Goal: Navigation & Orientation: Find specific page/section

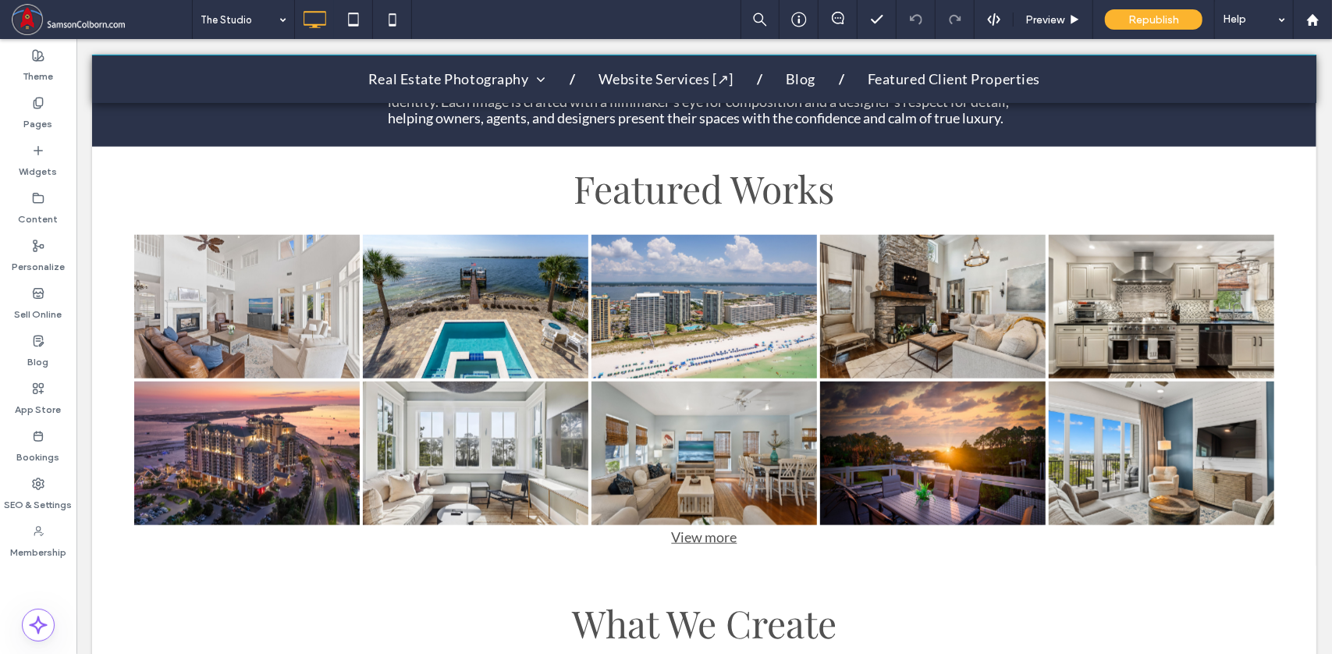
scroll to position [911, 0]
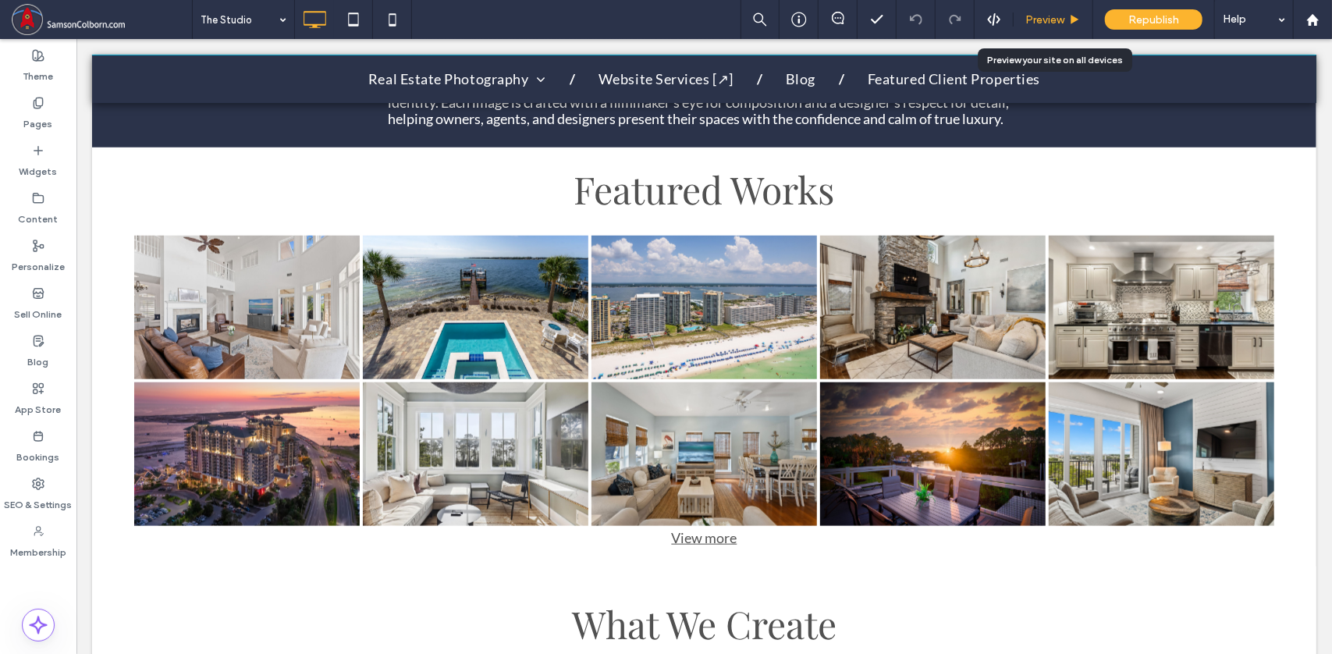
click at [1055, 20] on span "Preview" at bounding box center [1044, 19] width 39 height 13
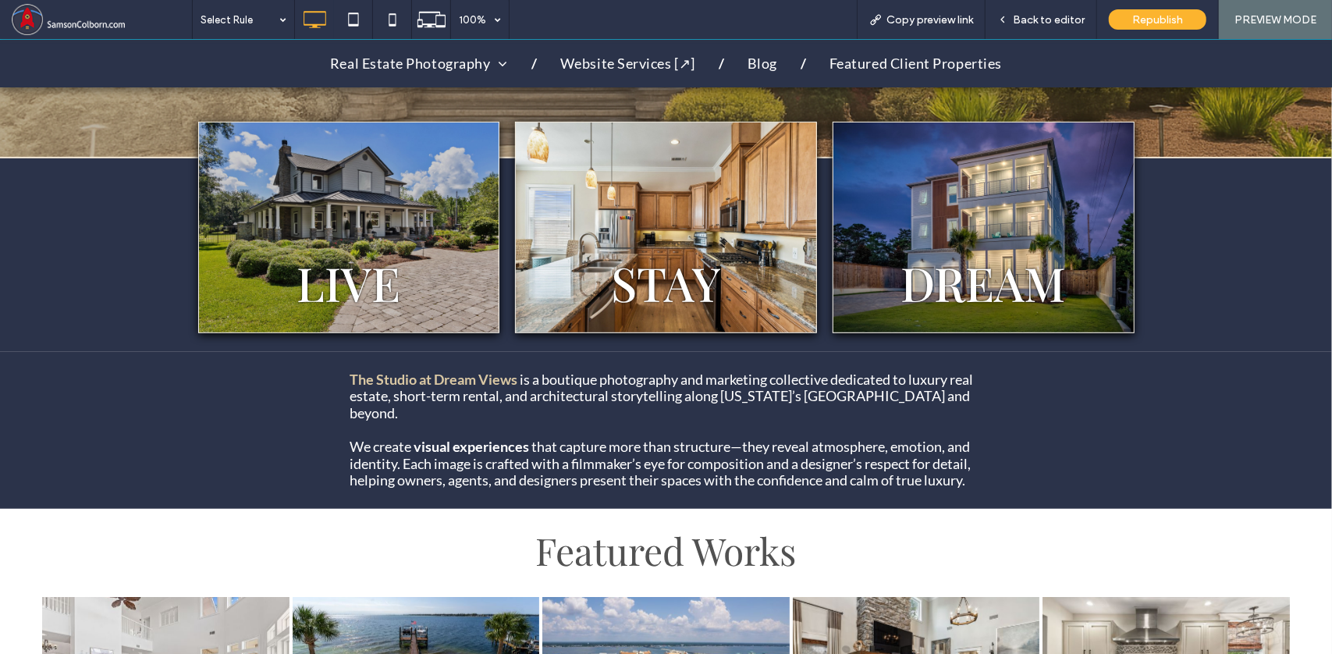
scroll to position [536, 0]
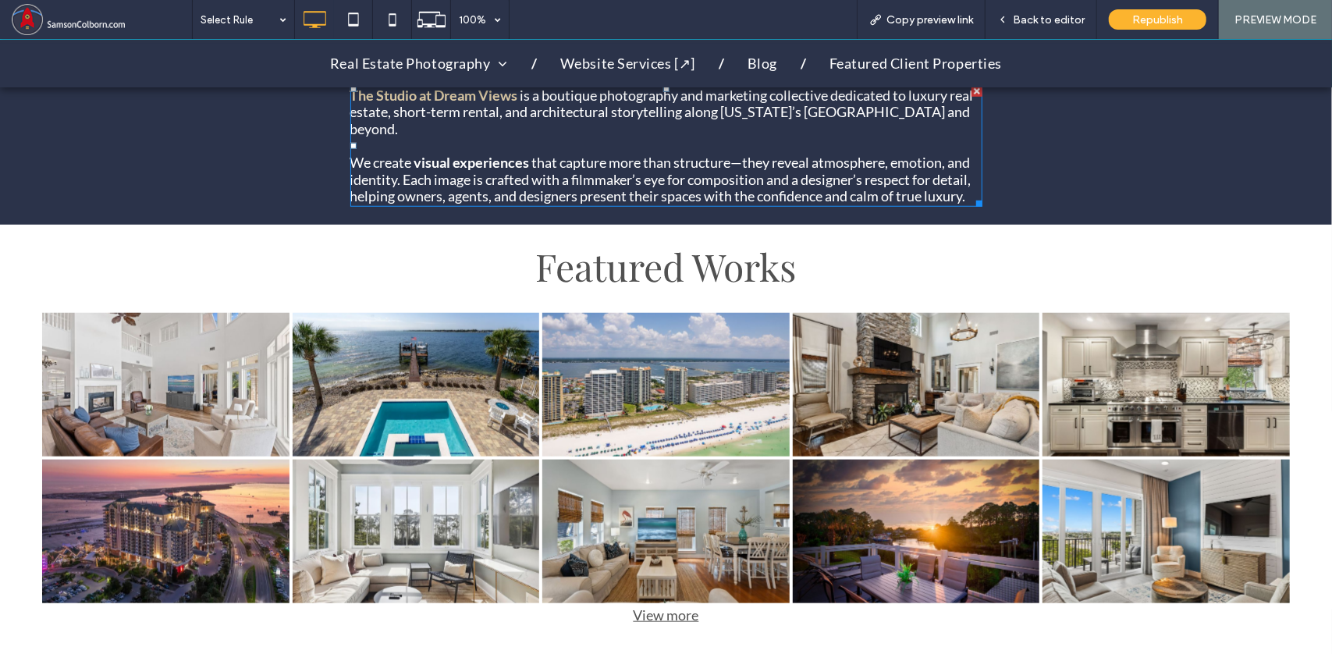
scroll to position [818, 0]
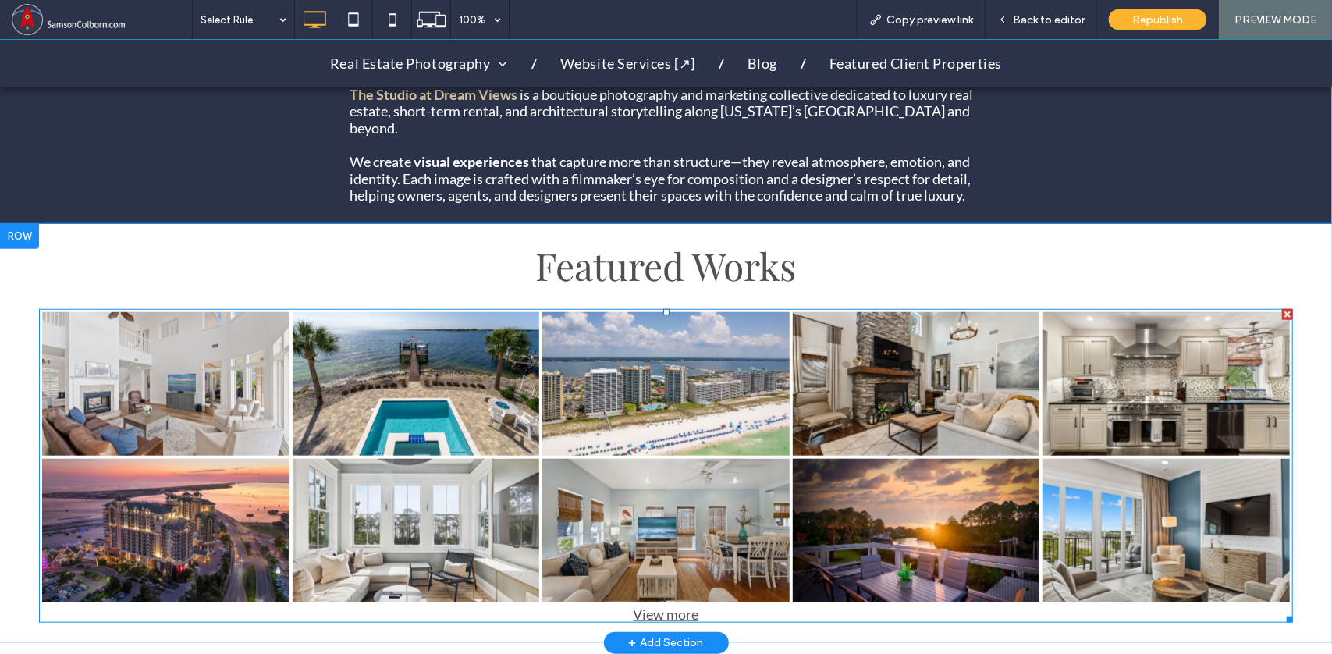
click at [188, 344] on link at bounding box center [166, 383] width 262 height 152
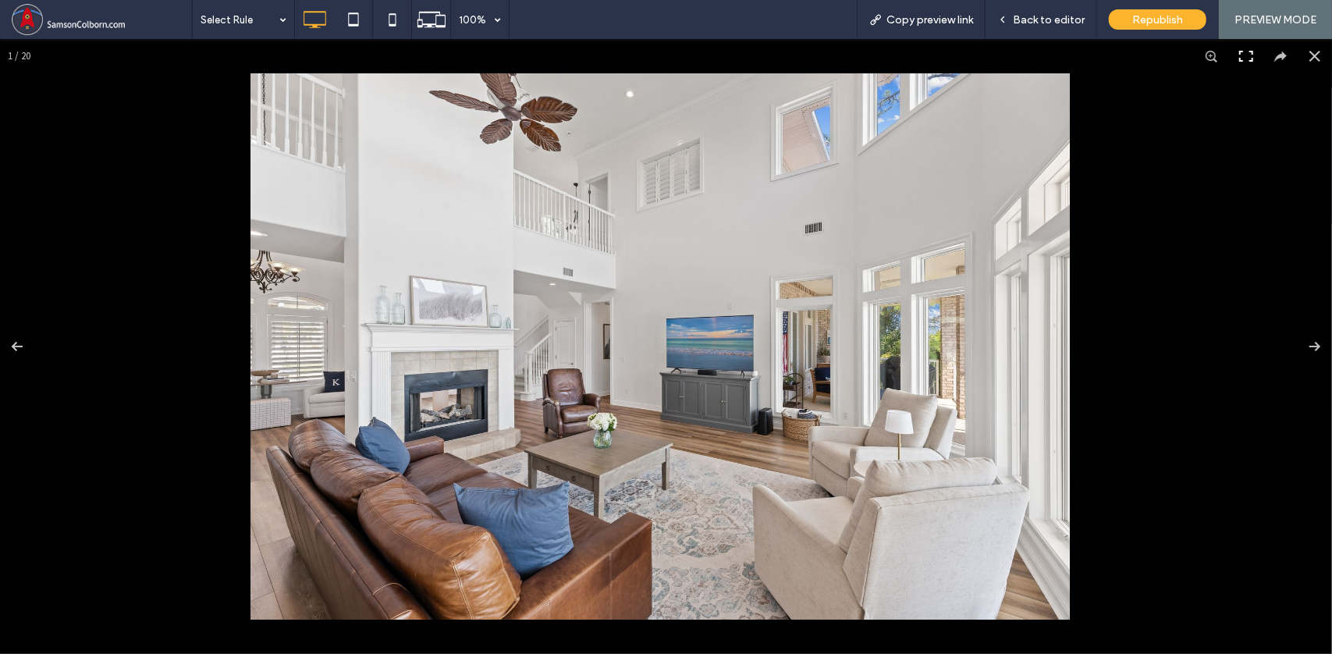
click at [1231, 55] on button at bounding box center [1246, 55] width 34 height 34
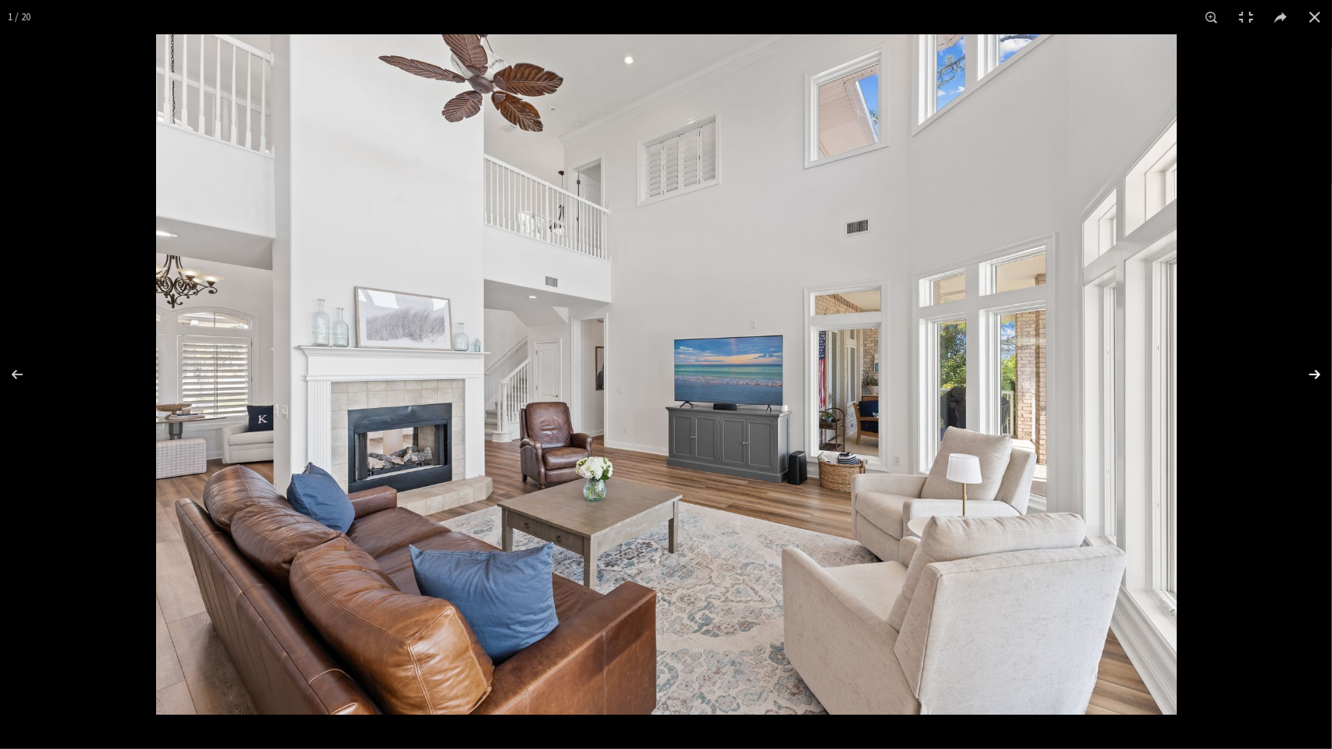
click at [1314, 377] on button at bounding box center [1304, 375] width 55 height 78
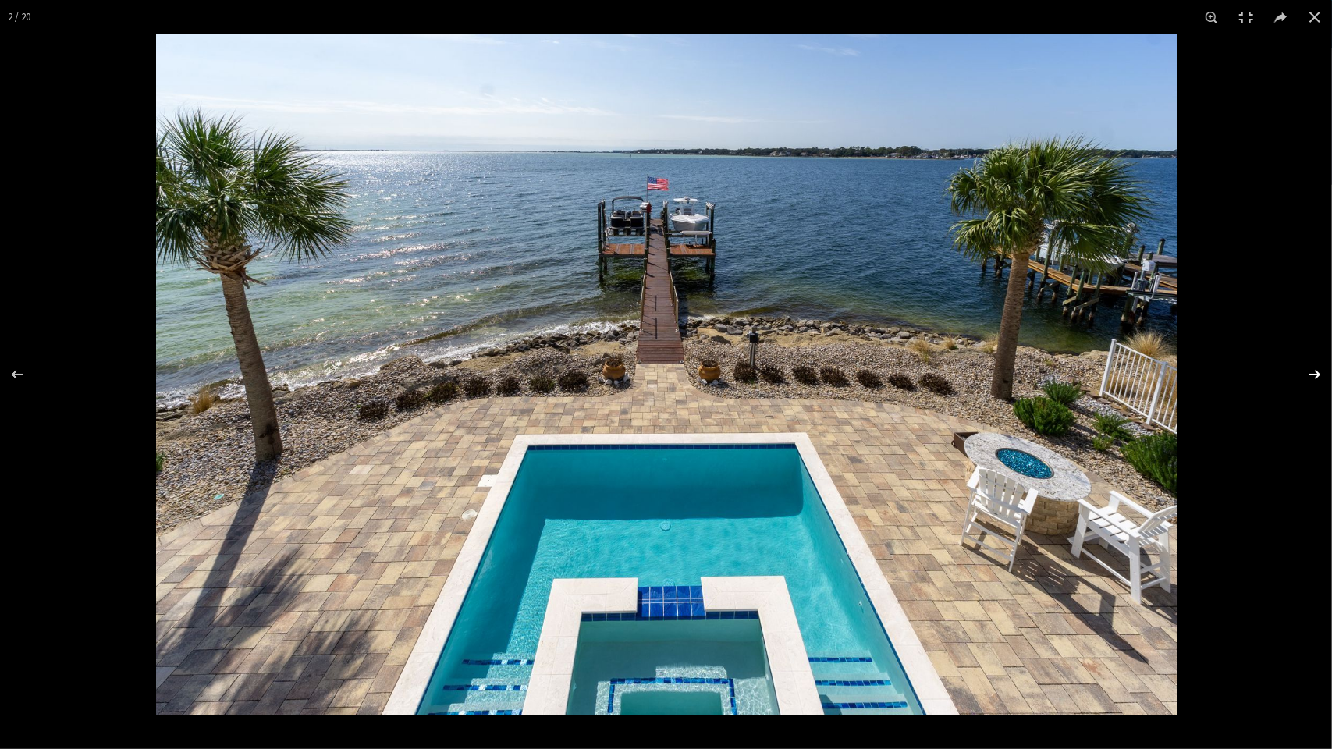
click at [1317, 371] on button at bounding box center [1304, 375] width 55 height 78
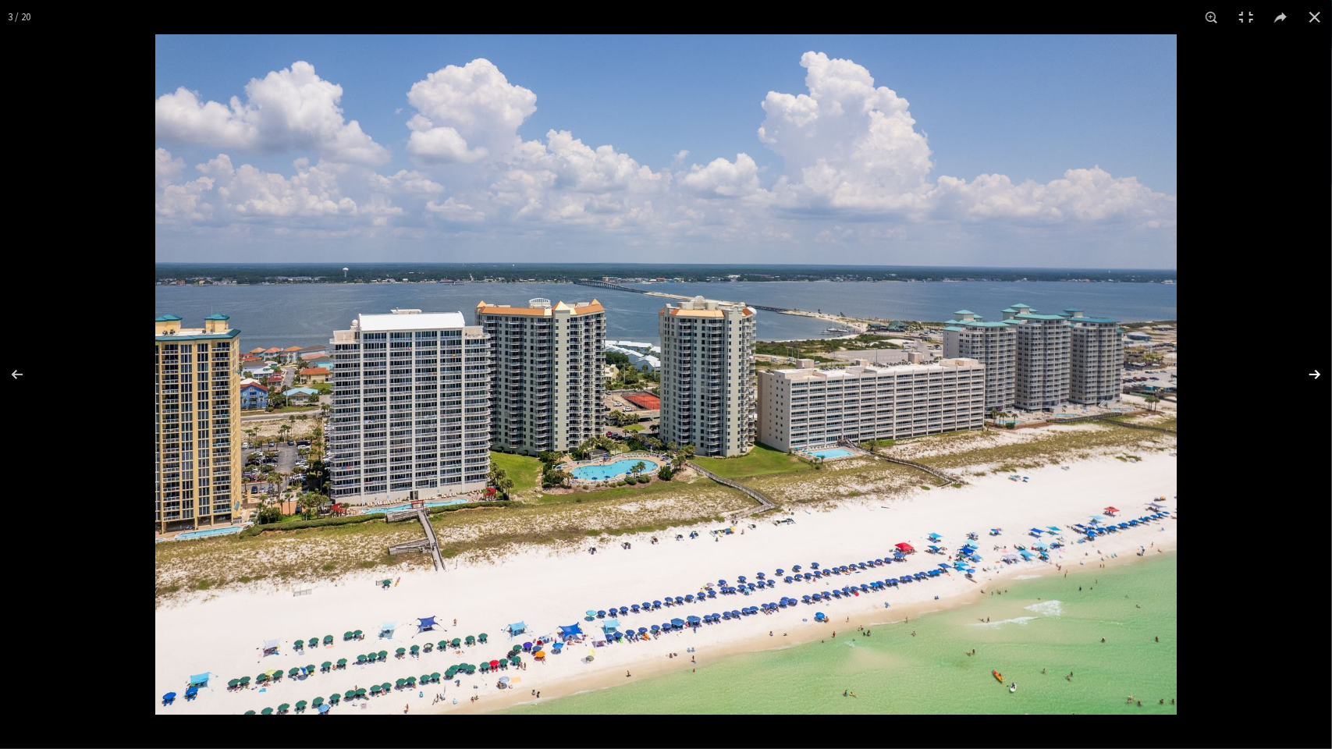
click at [1312, 375] on button at bounding box center [1304, 375] width 55 height 78
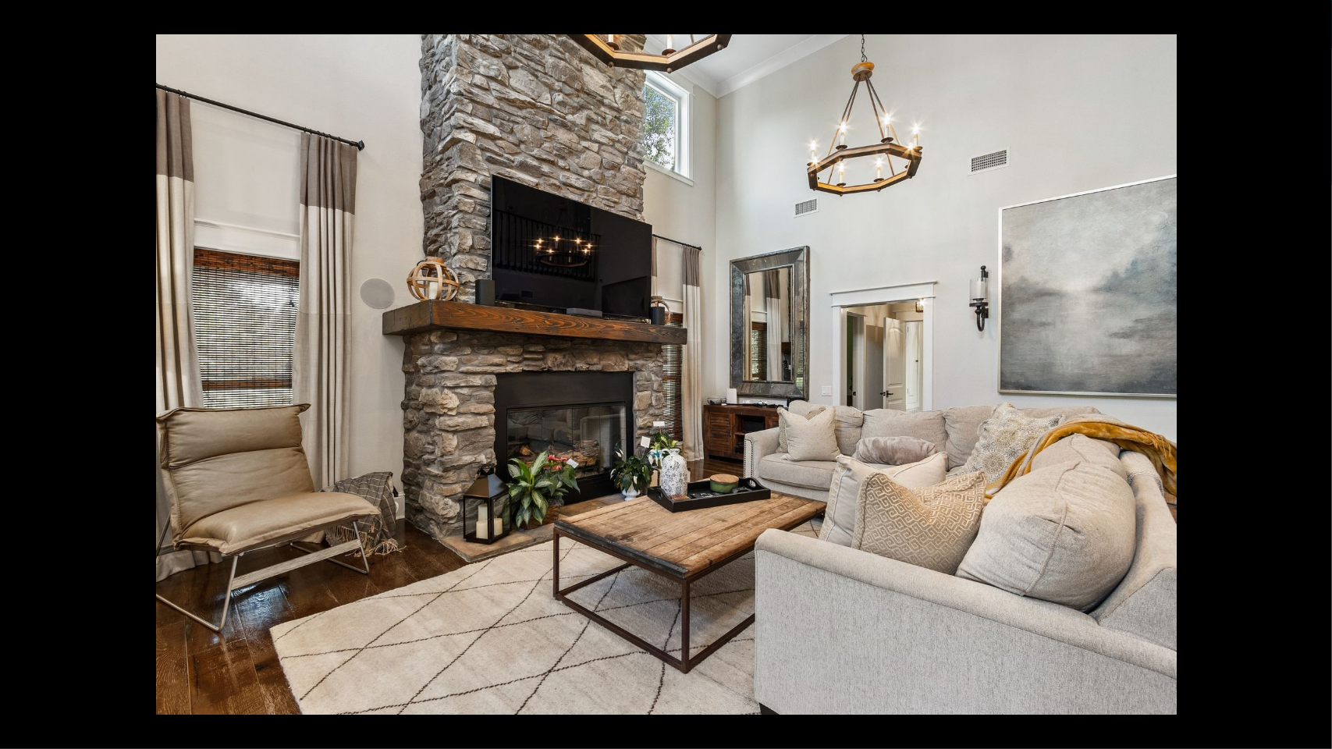
click at [1314, 371] on button at bounding box center [1304, 375] width 55 height 78
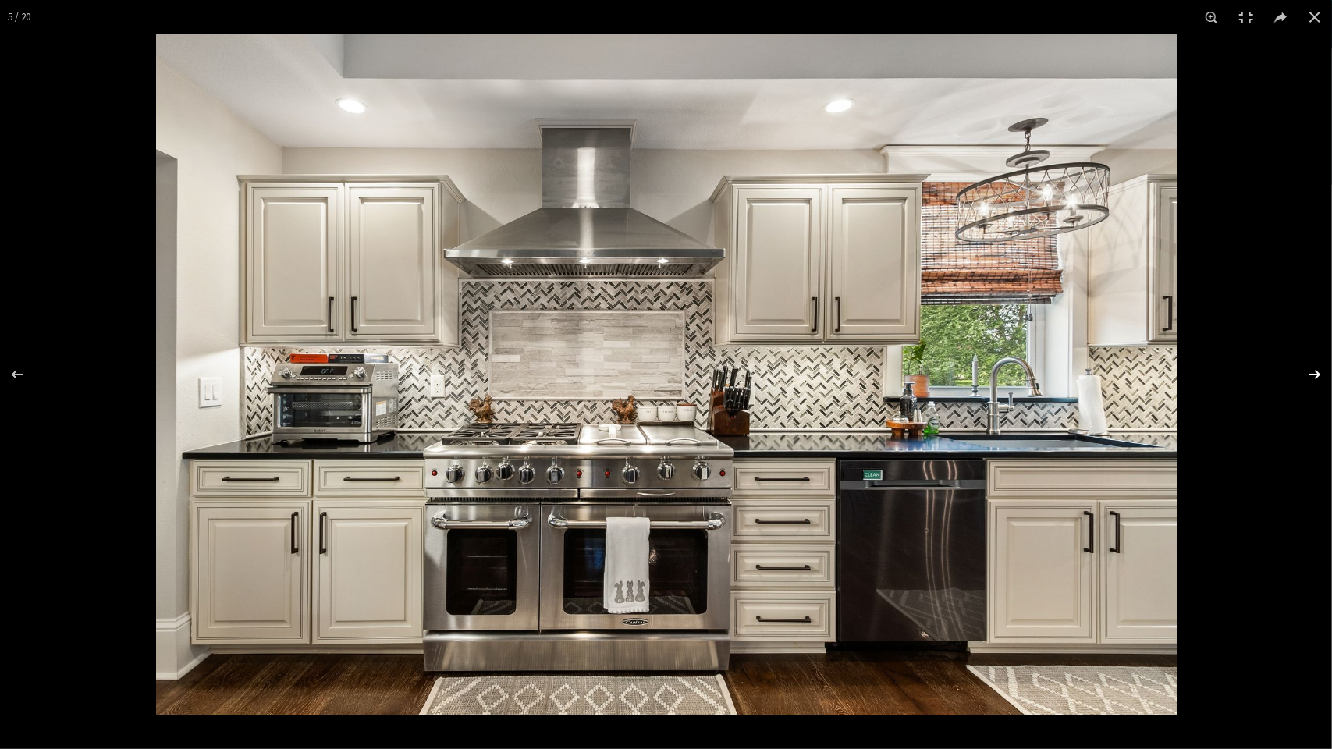
click at [1316, 375] on button at bounding box center [1304, 375] width 55 height 78
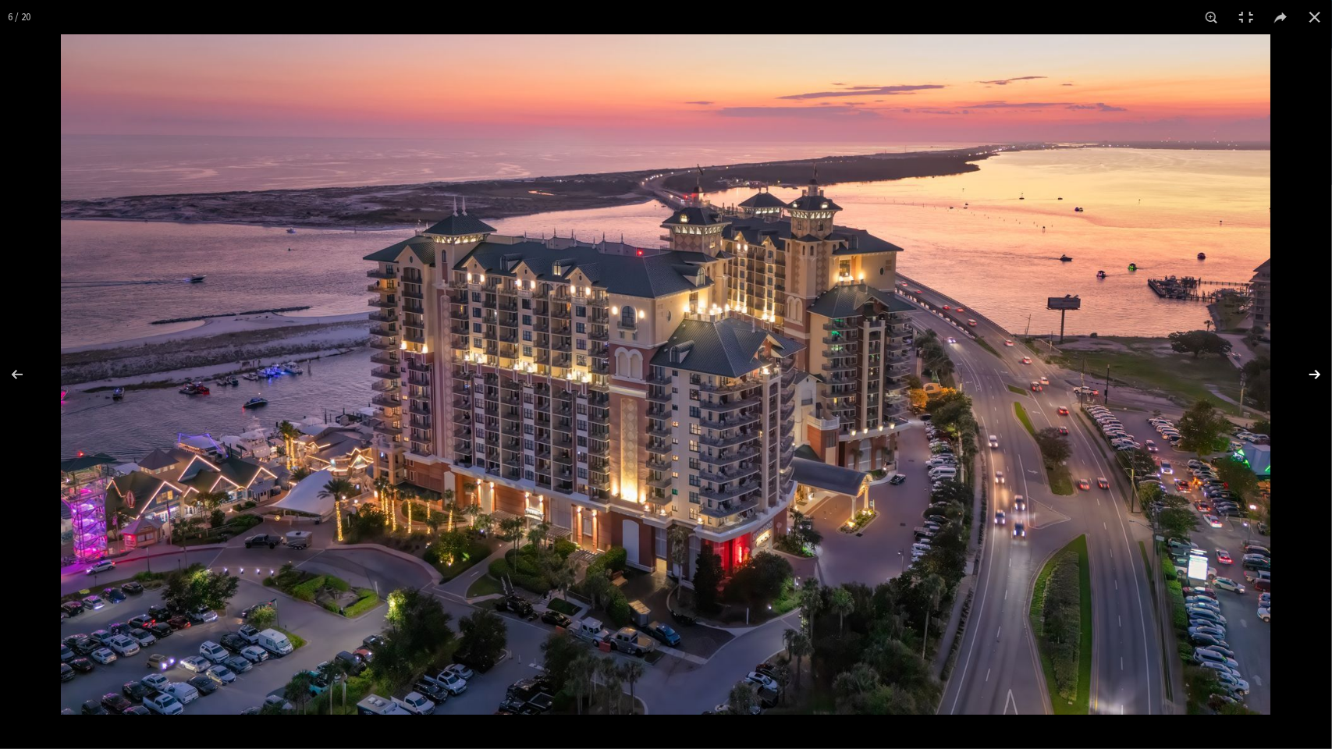
click at [1316, 377] on button at bounding box center [1304, 375] width 55 height 78
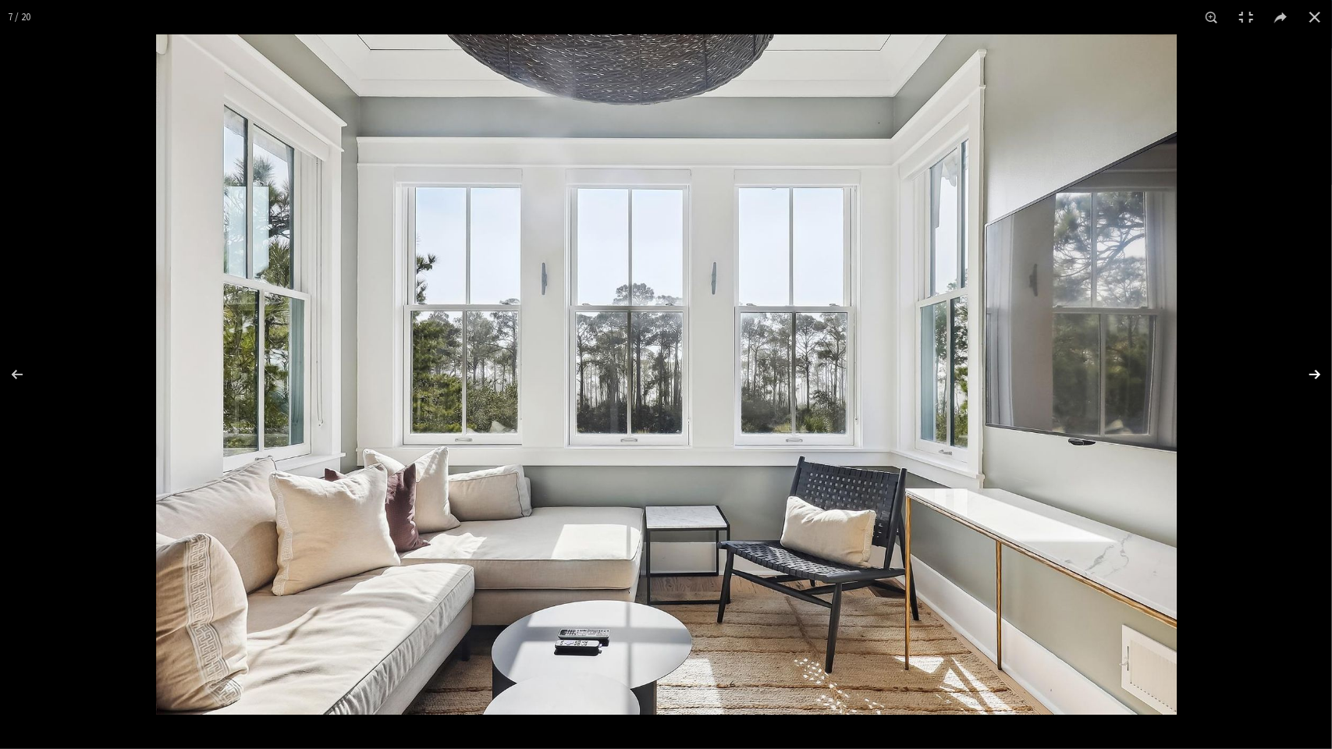
click at [1314, 377] on button at bounding box center [1304, 375] width 55 height 78
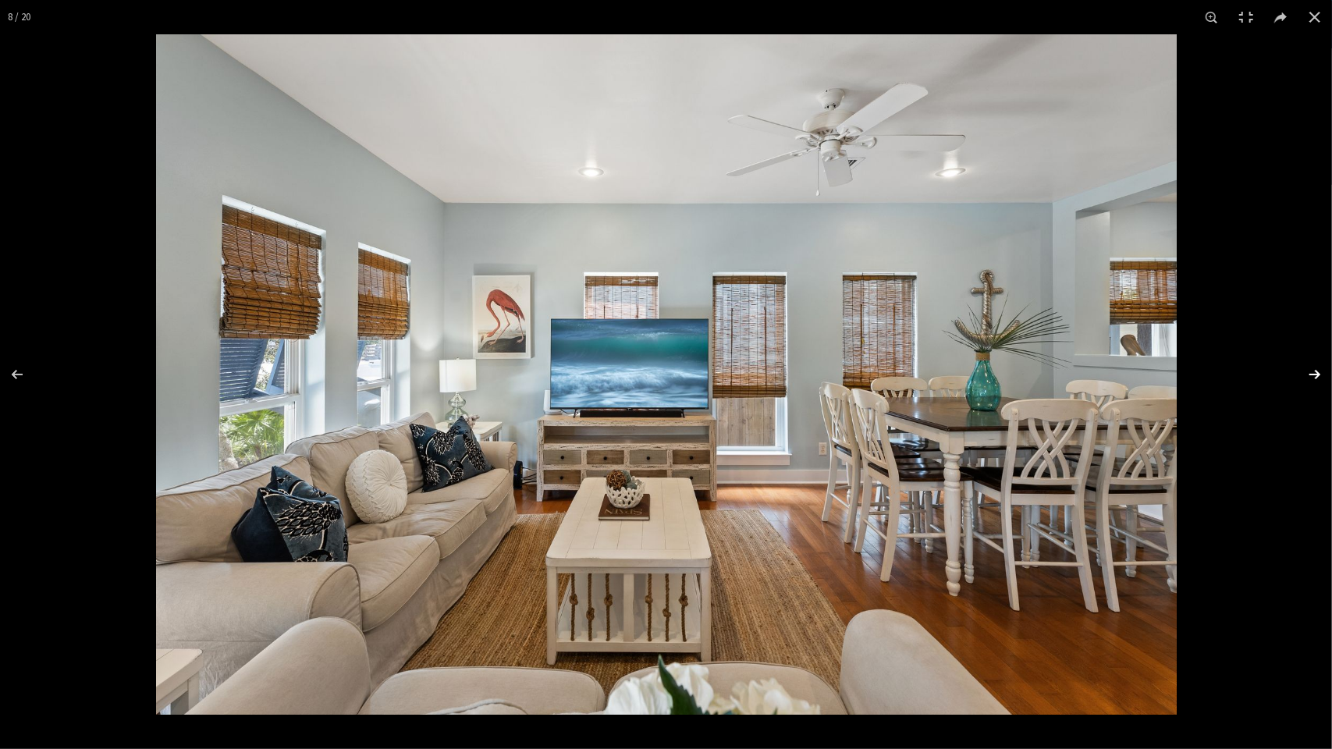
click at [1313, 376] on button at bounding box center [1304, 375] width 55 height 78
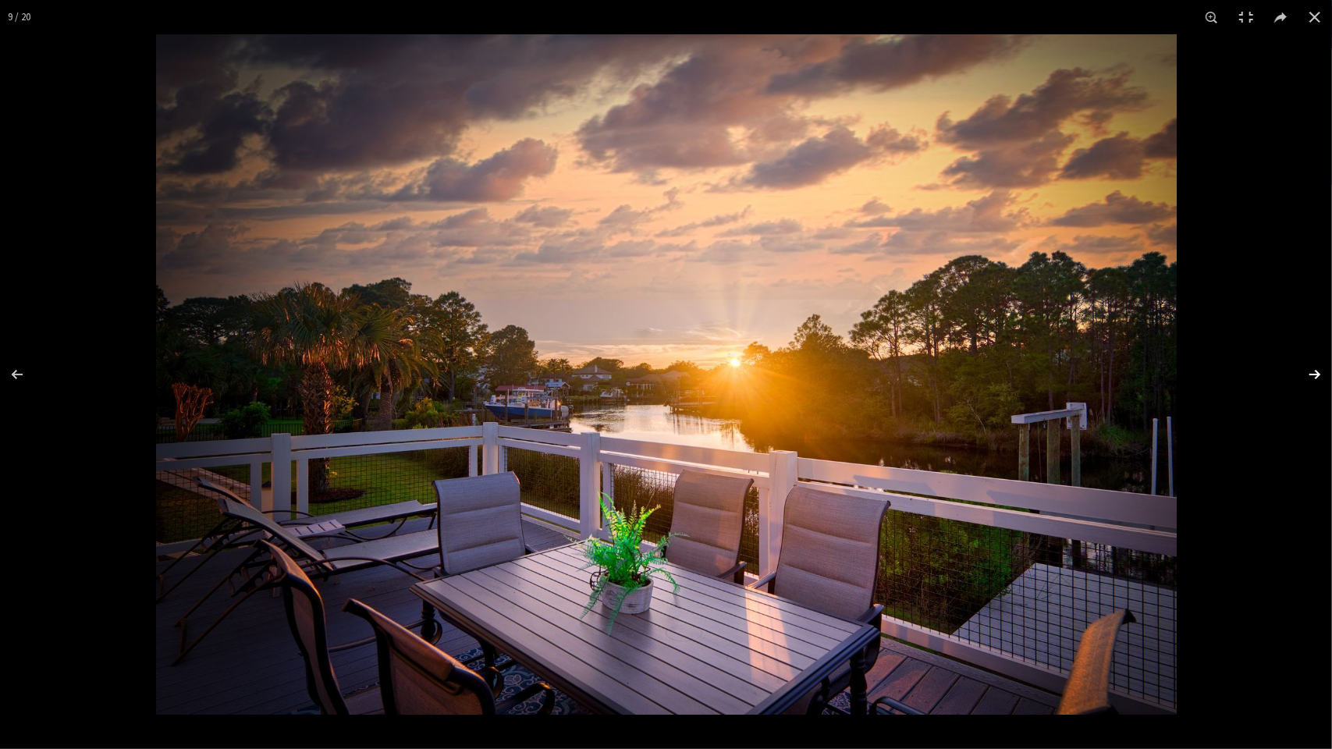
click at [1319, 371] on button at bounding box center [1304, 375] width 55 height 78
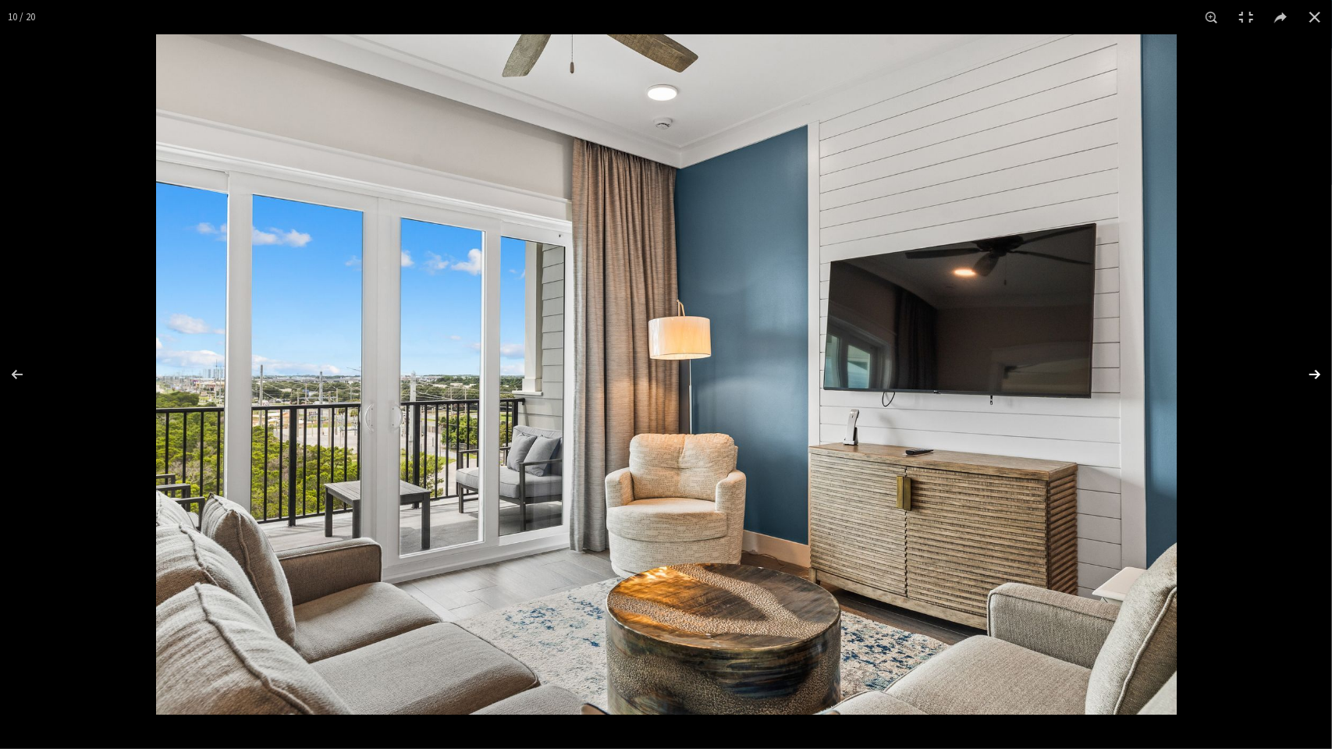
click at [1316, 371] on button at bounding box center [1304, 375] width 55 height 78
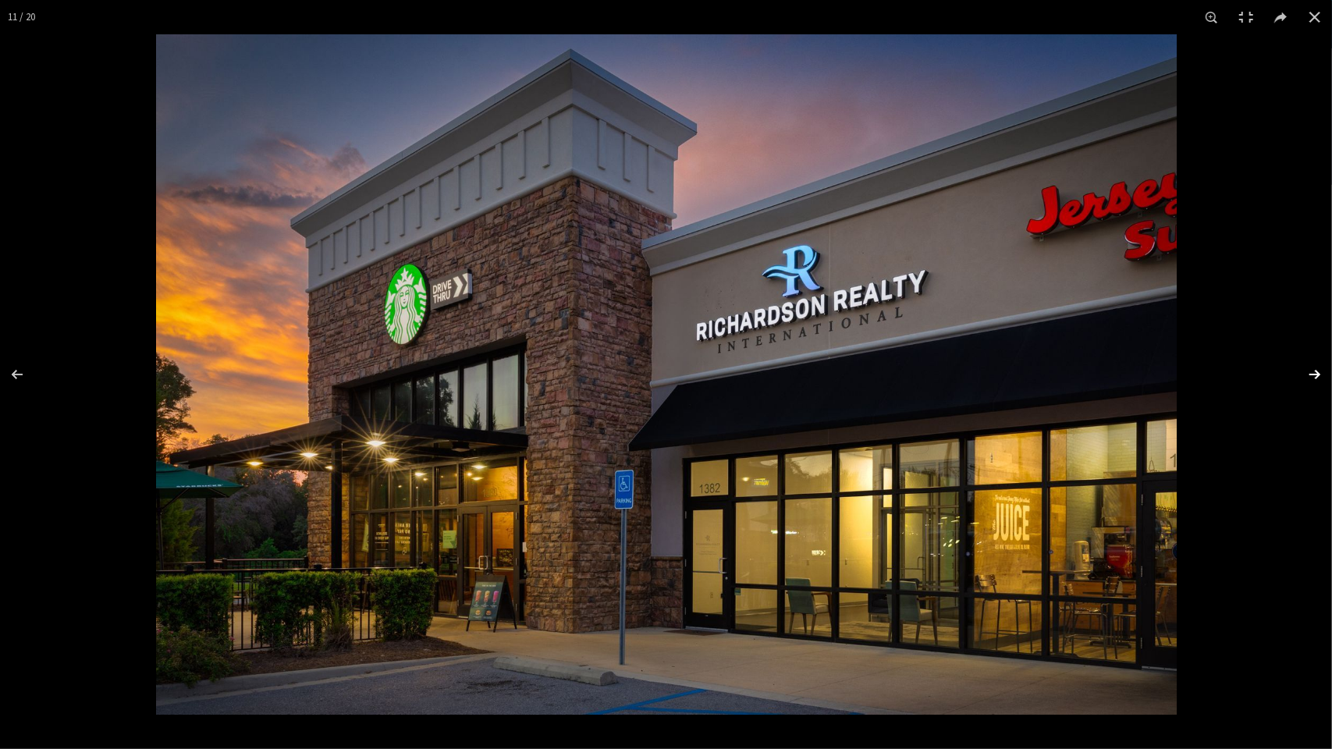
click at [1312, 375] on button at bounding box center [1304, 375] width 55 height 78
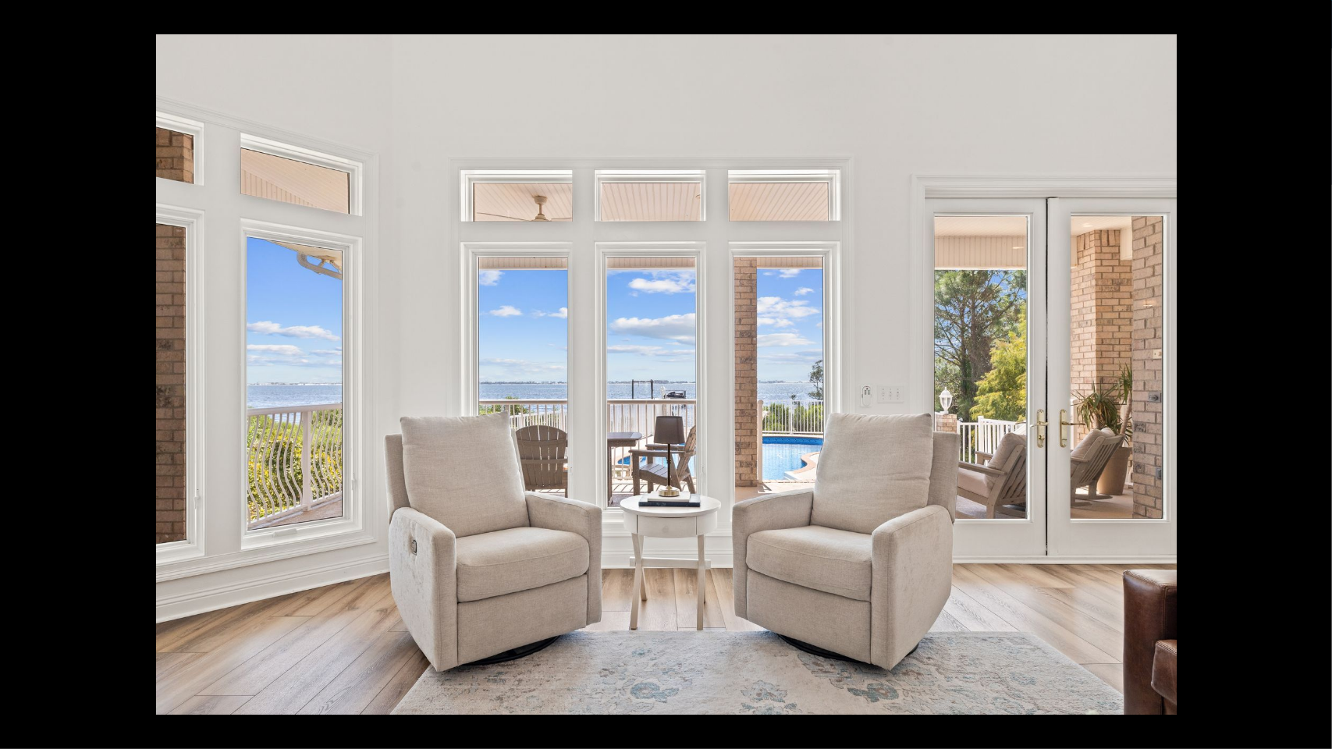
click at [1319, 372] on button at bounding box center [1304, 375] width 55 height 78
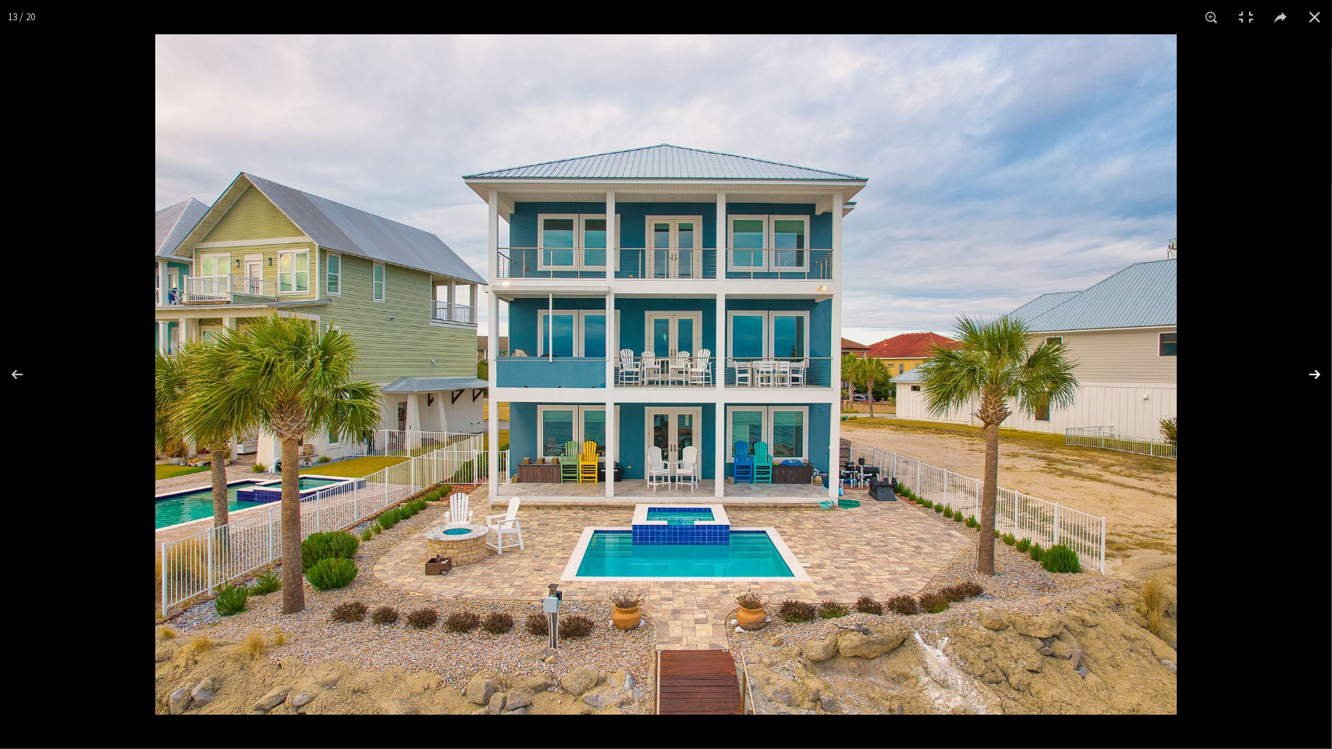
click at [1319, 375] on button at bounding box center [1304, 375] width 55 height 78
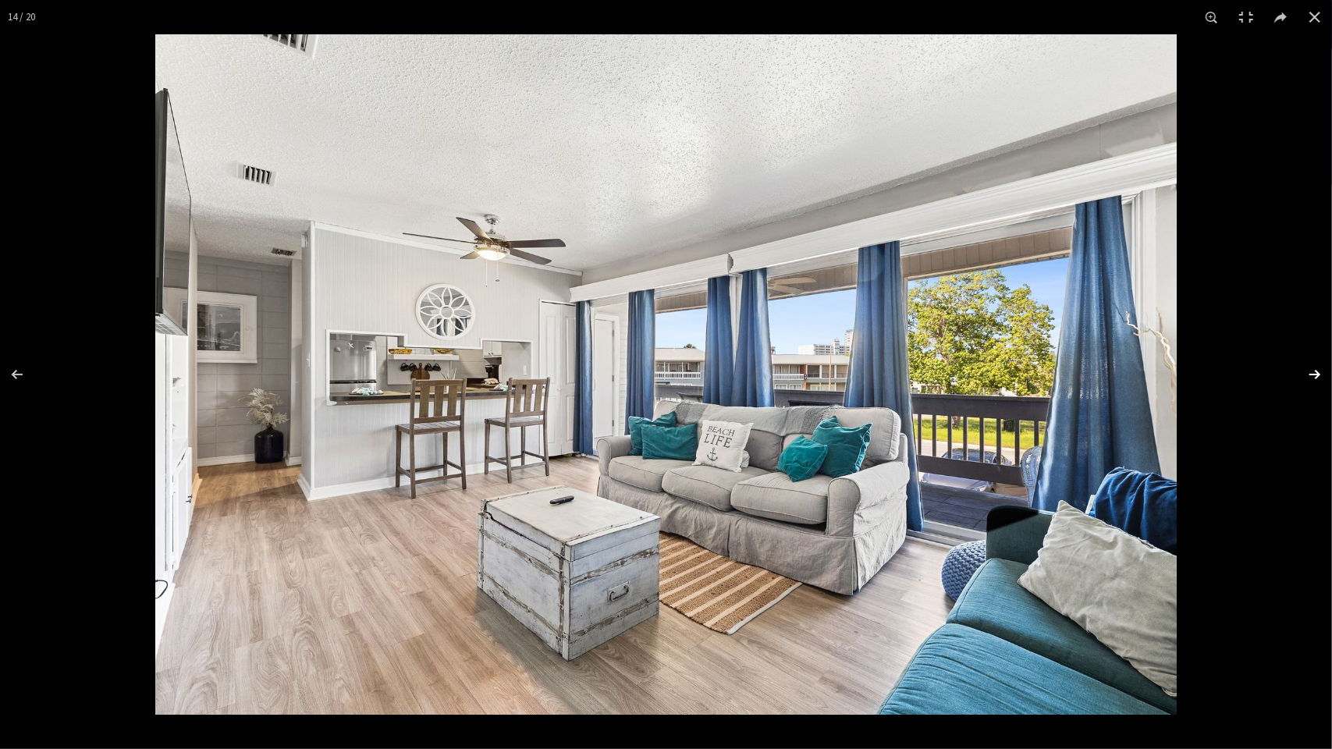
click at [1311, 376] on button at bounding box center [1304, 375] width 55 height 78
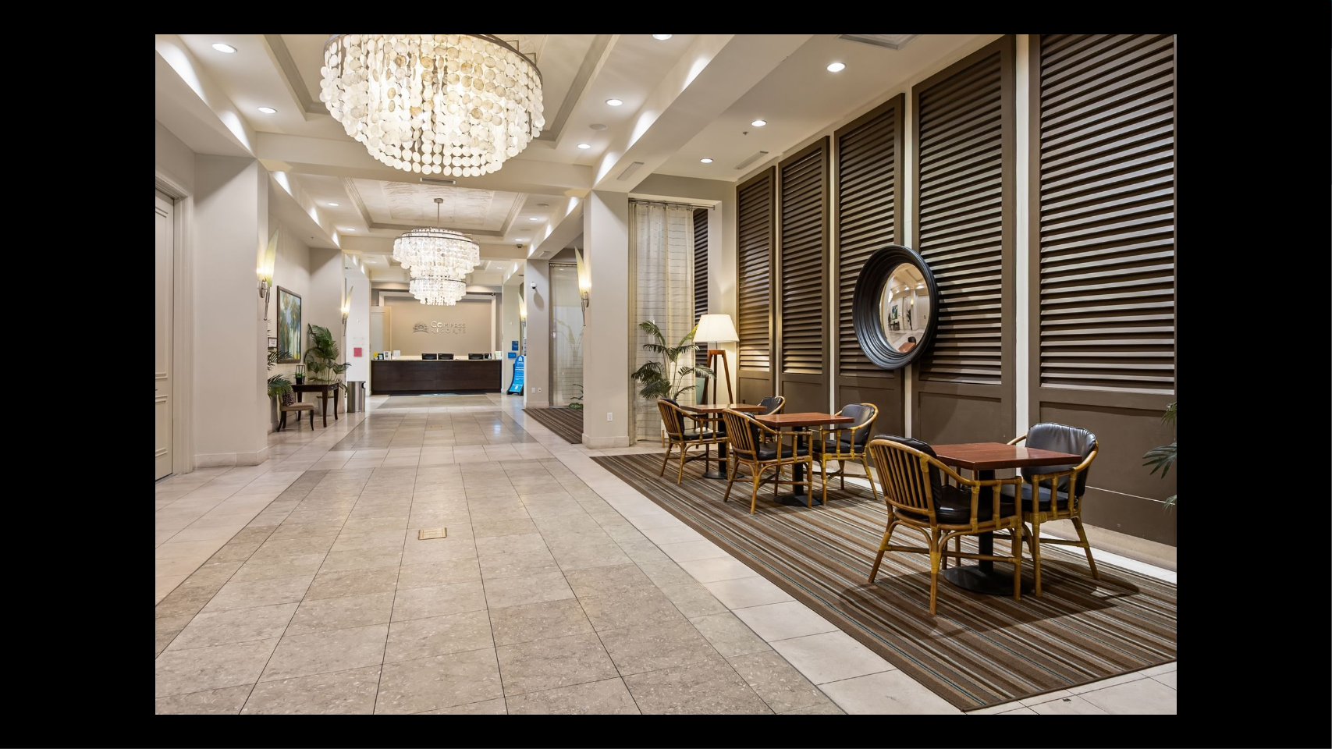
click at [1313, 376] on button at bounding box center [1304, 375] width 55 height 78
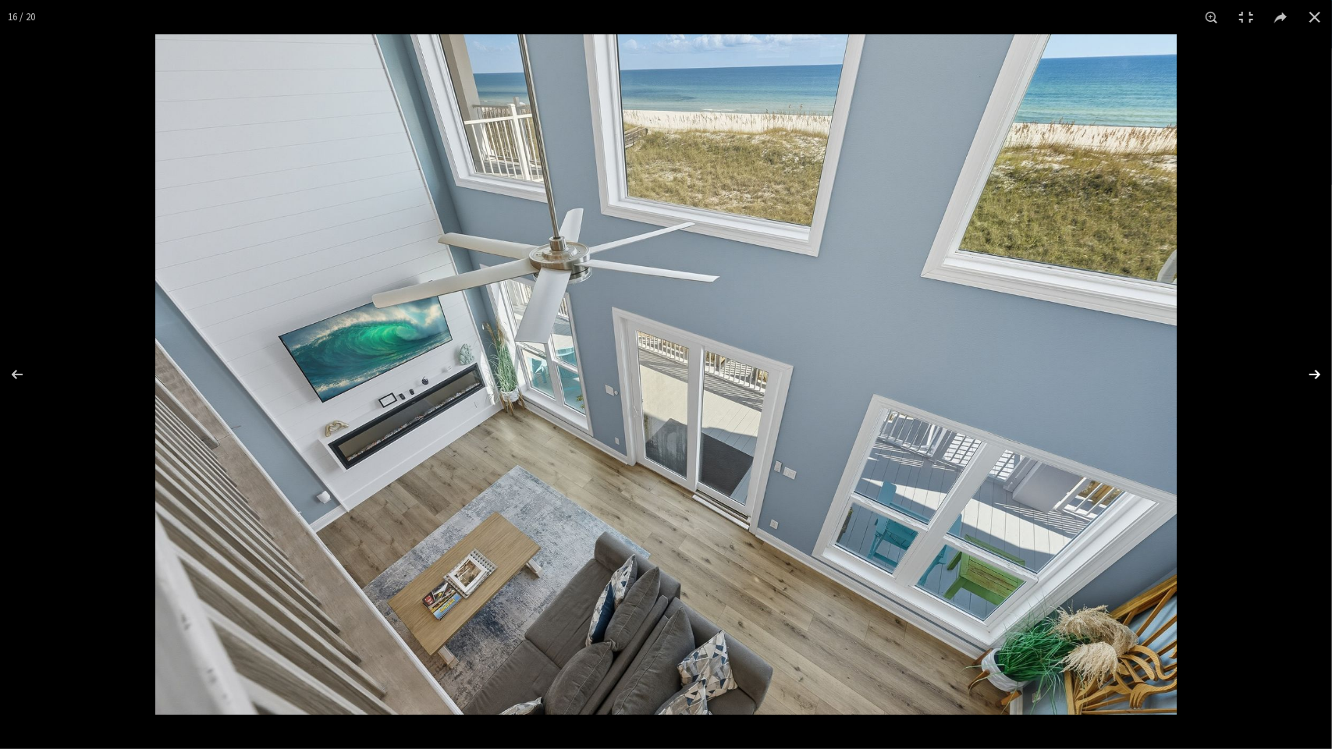
click at [1311, 376] on button at bounding box center [1304, 375] width 55 height 78
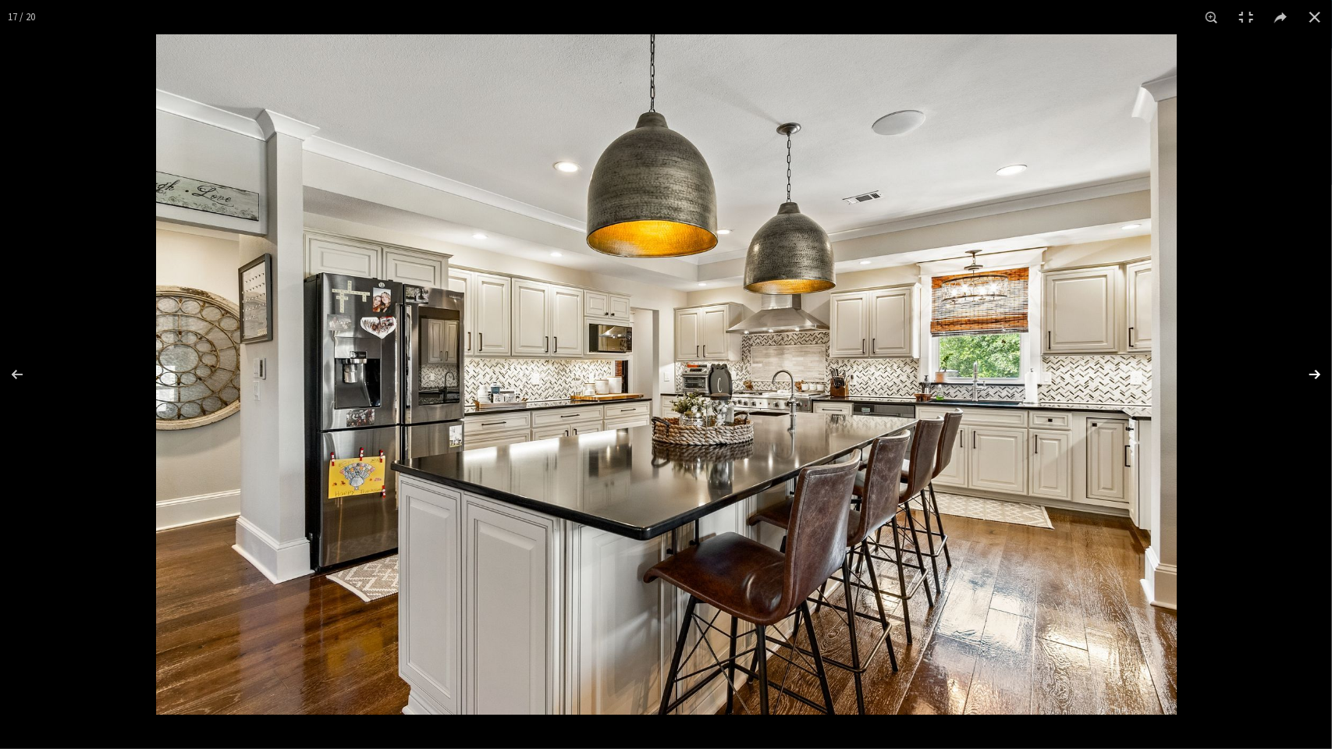
click at [1317, 373] on button at bounding box center [1304, 375] width 55 height 78
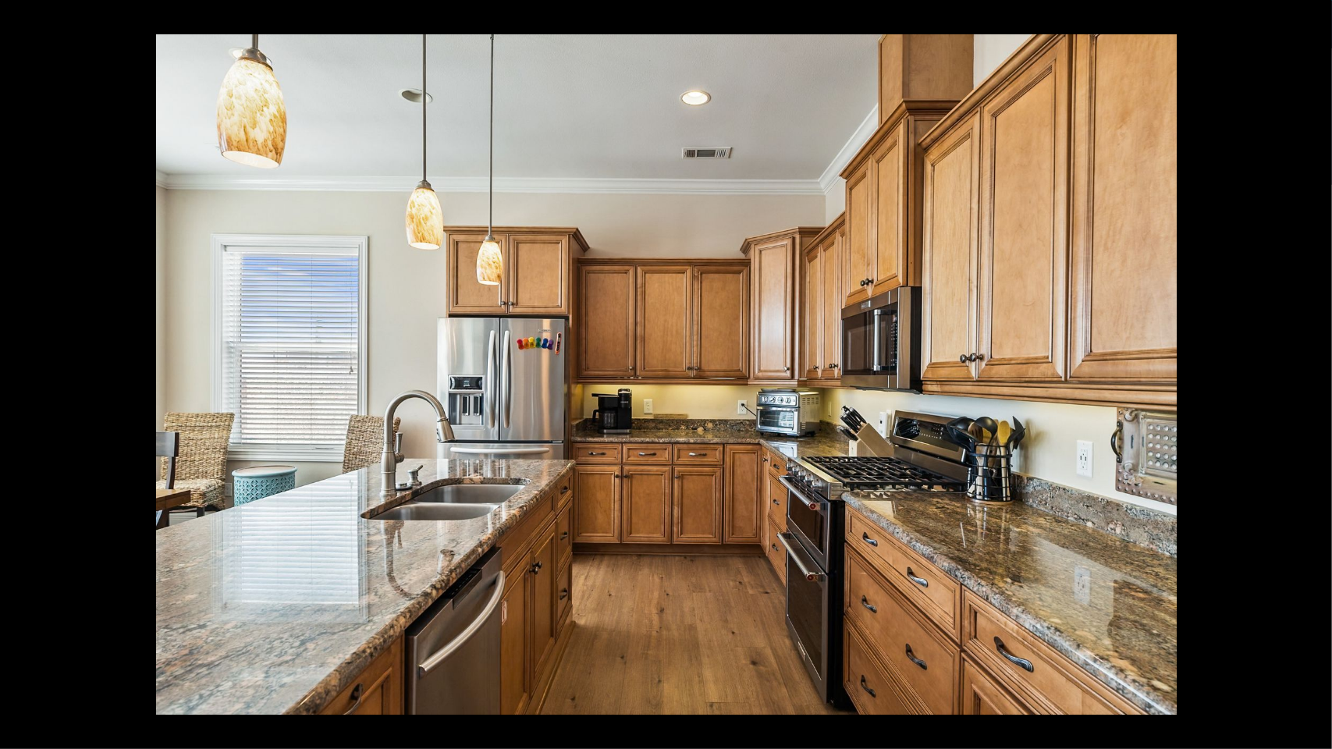
click at [1317, 373] on button at bounding box center [1304, 375] width 55 height 78
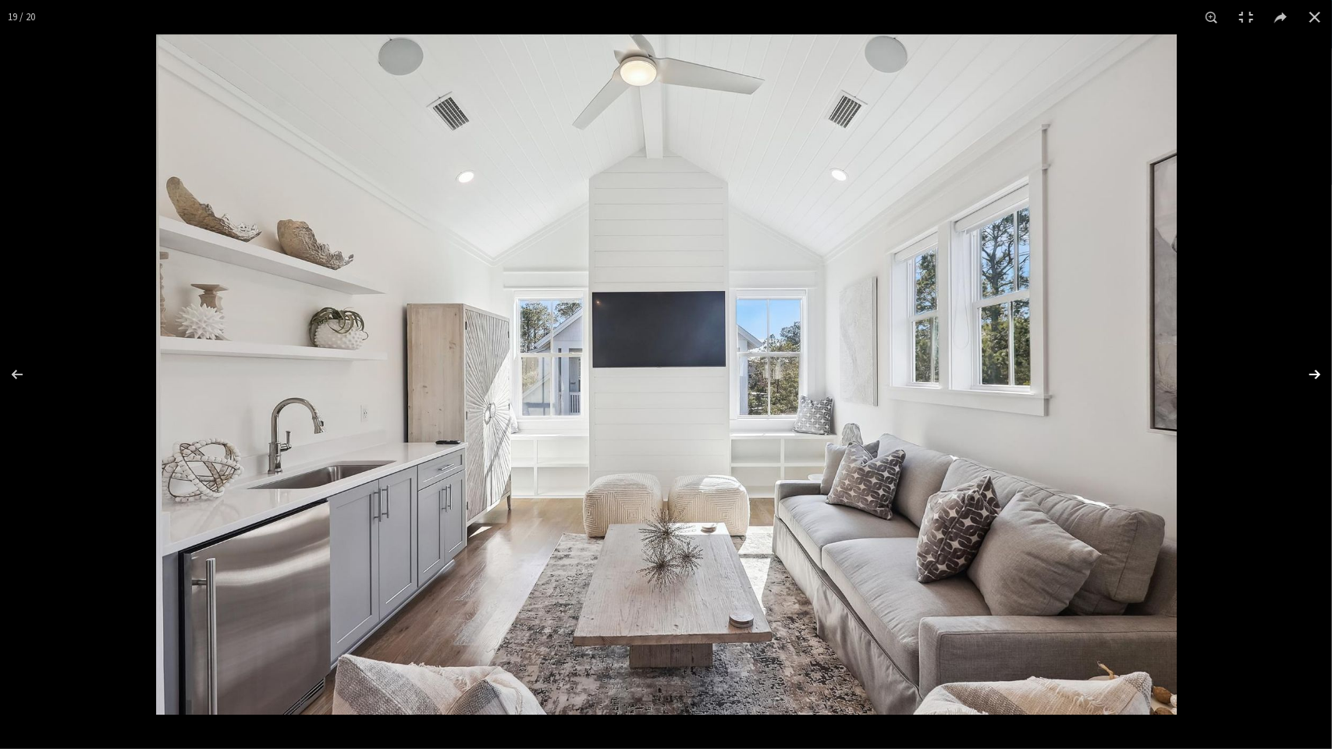
click at [1311, 373] on button at bounding box center [1304, 375] width 55 height 78
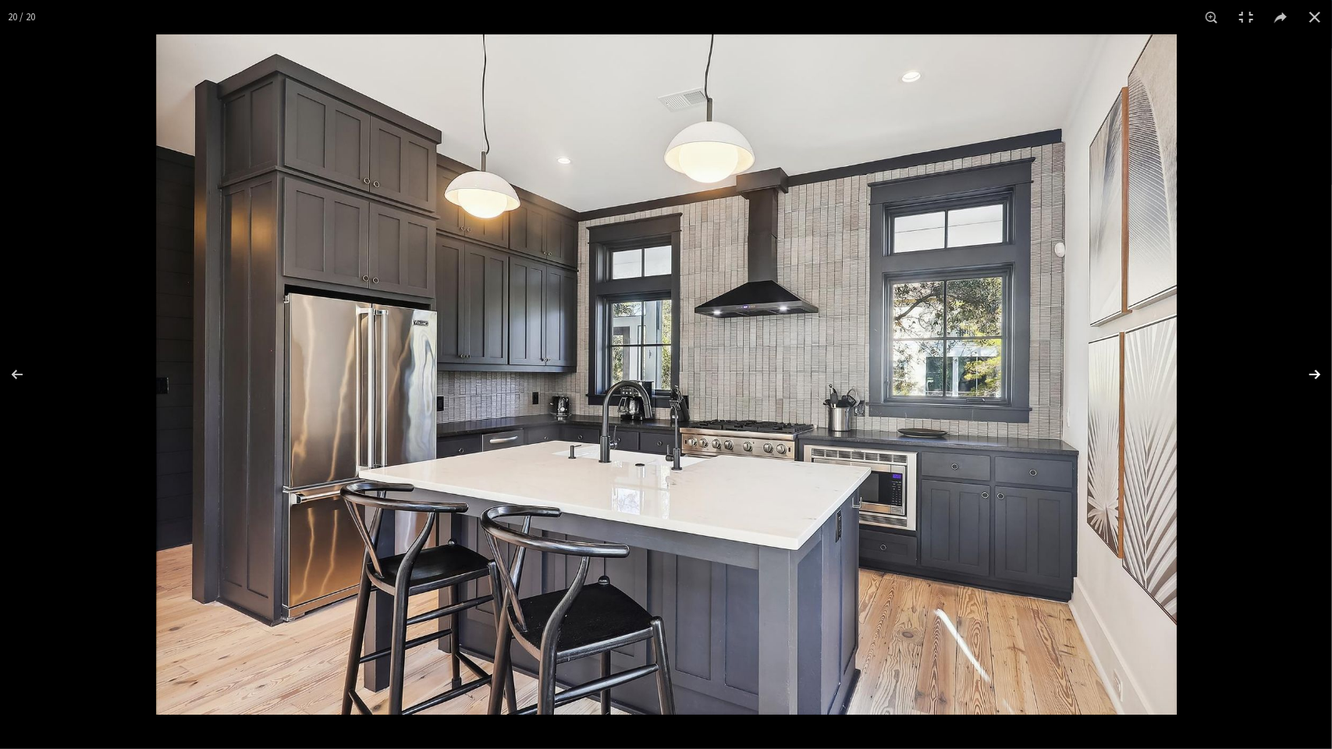
click at [1311, 378] on button at bounding box center [1304, 375] width 55 height 78
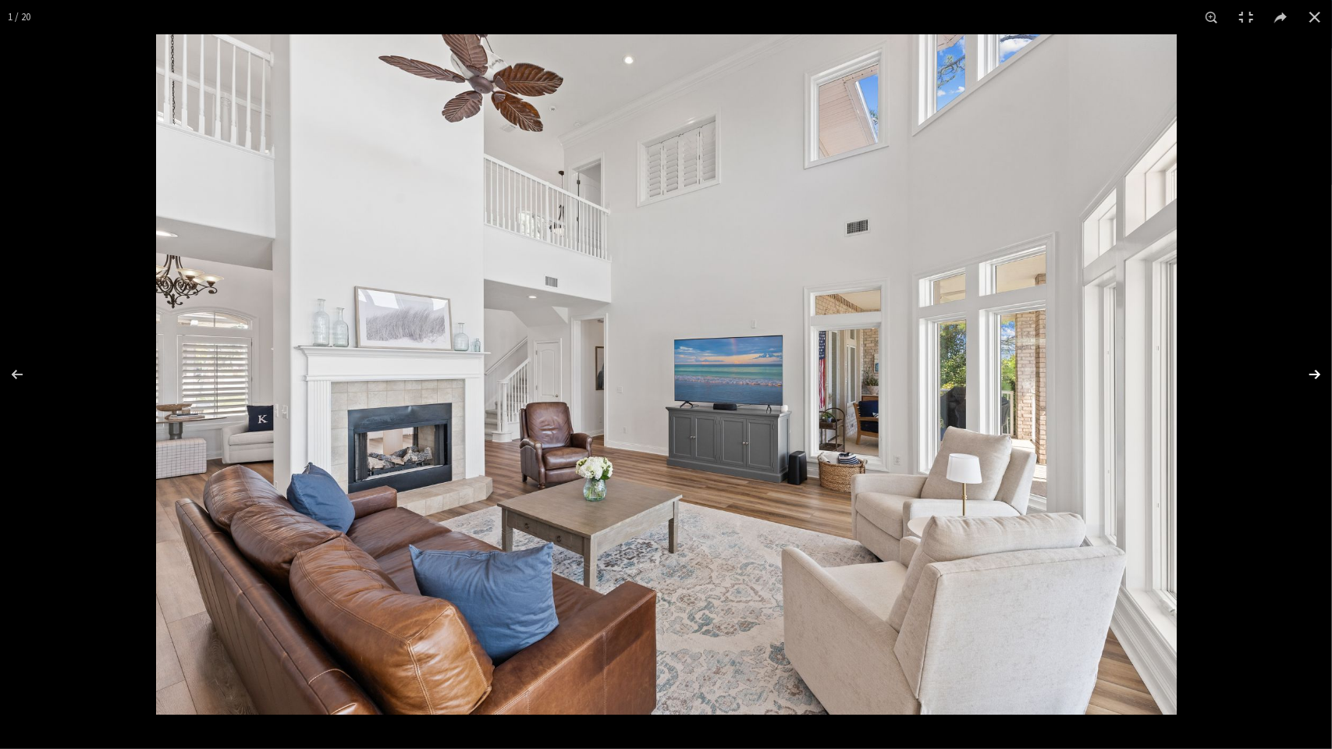
click at [1317, 376] on button at bounding box center [1304, 375] width 55 height 78
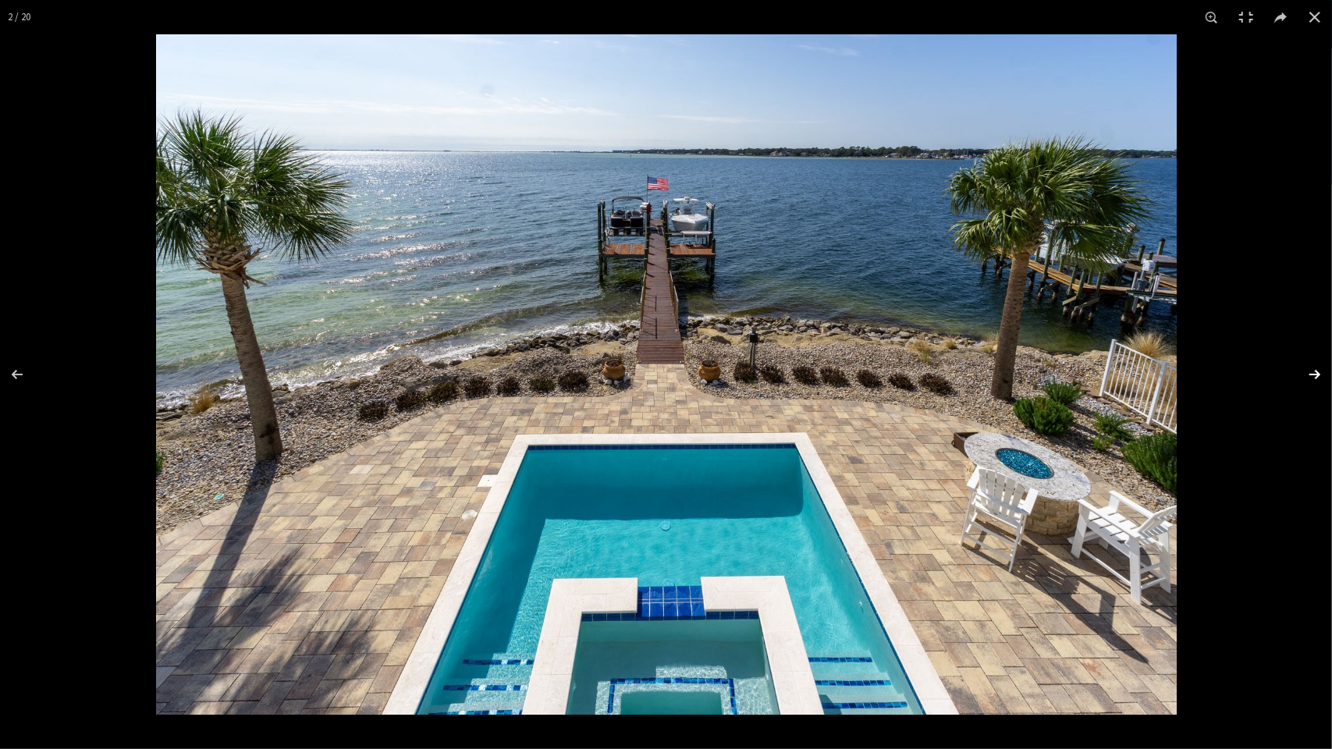
click at [1314, 373] on button at bounding box center [1304, 375] width 55 height 78
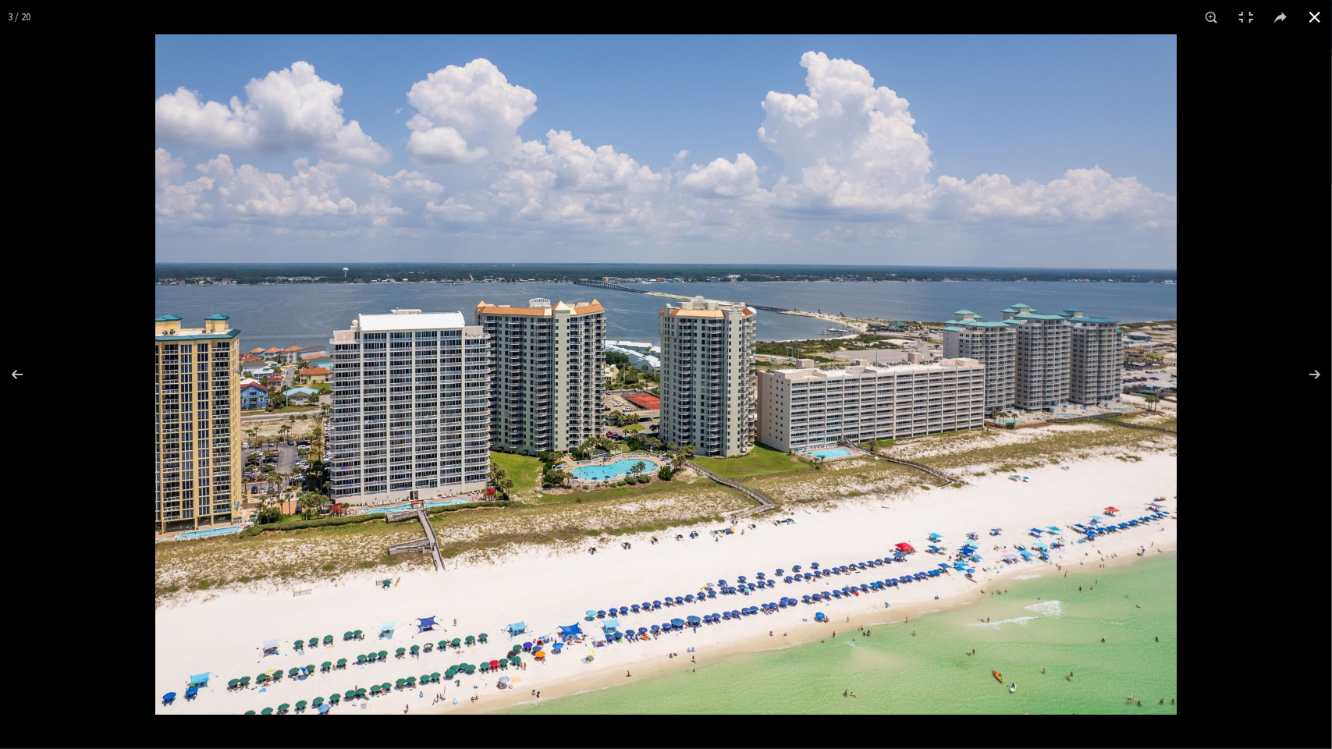
click at [1316, 19] on button at bounding box center [1315, 17] width 34 height 34
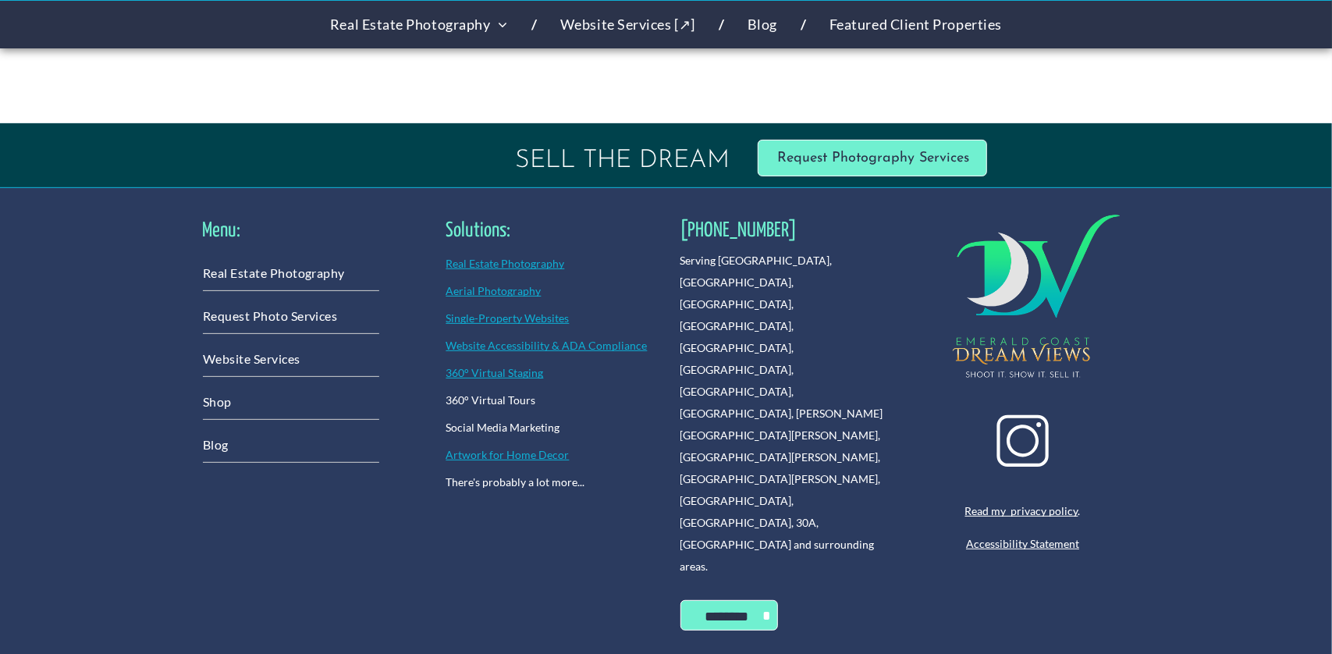
scroll to position [4229, 0]
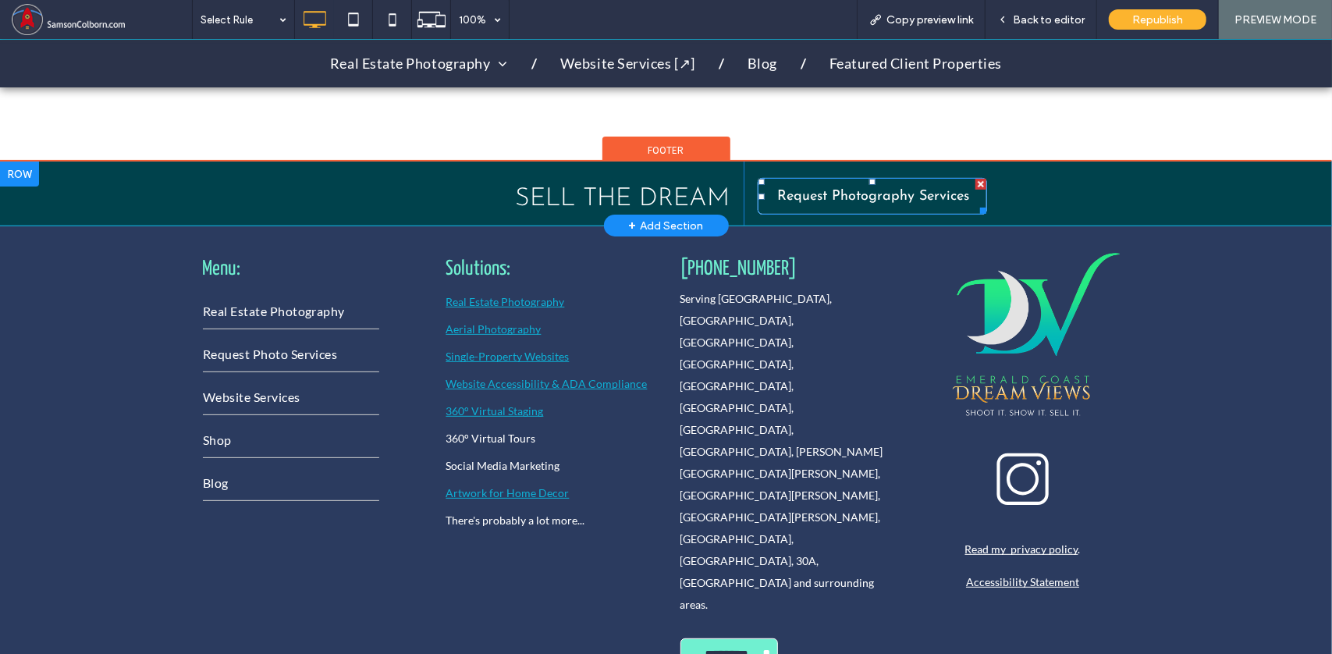
click at [912, 184] on span "Request Photography Services" at bounding box center [873, 196] width 203 height 30
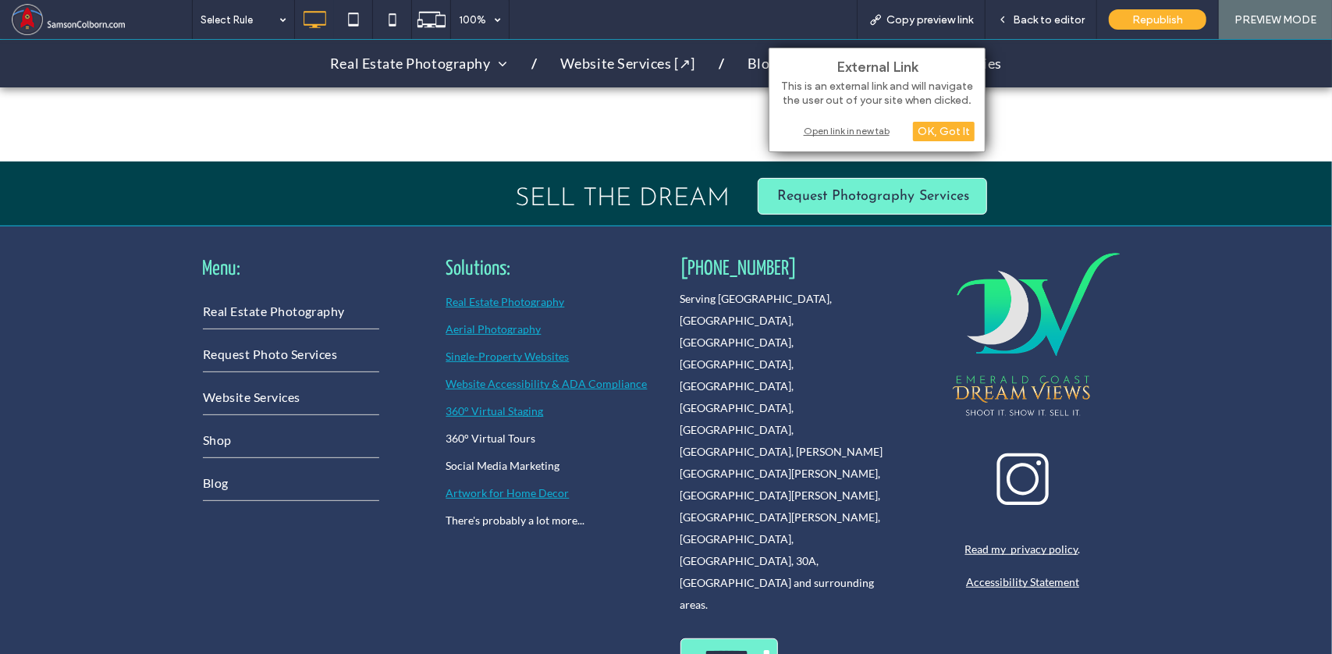
click at [873, 132] on div "Open link in new tab" at bounding box center [876, 131] width 195 height 16
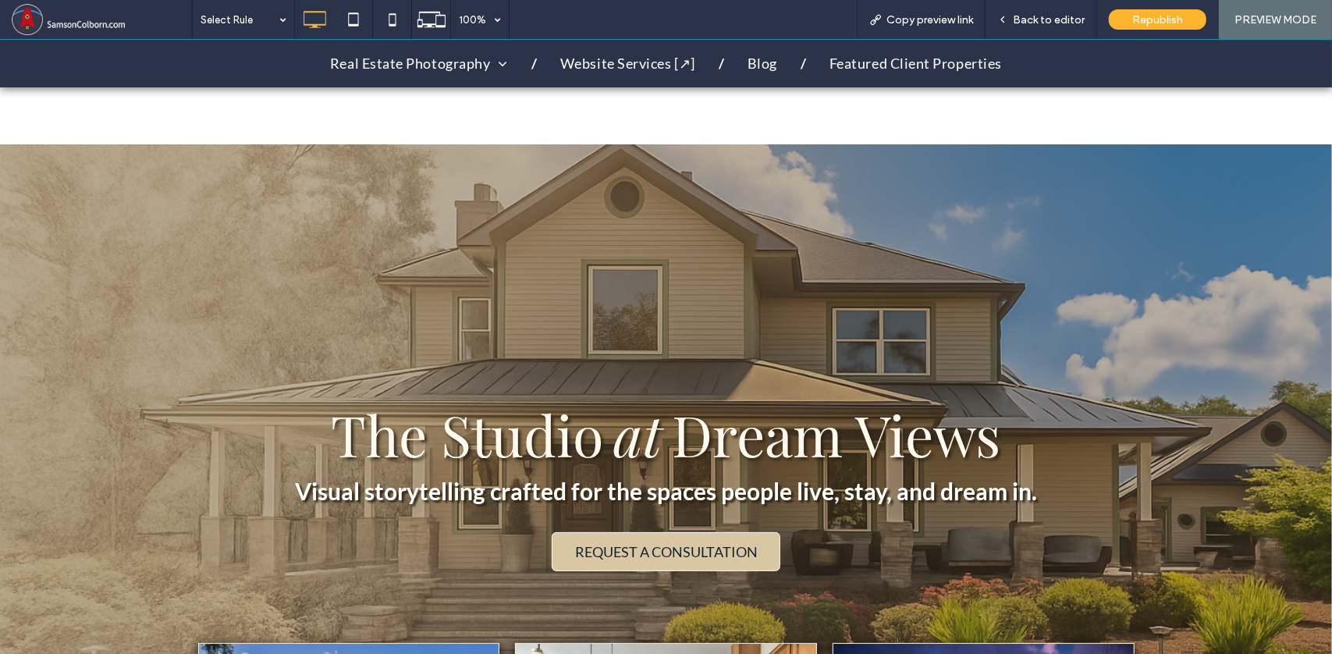
scroll to position [0, 0]
